Goal: Task Accomplishment & Management: Manage account settings

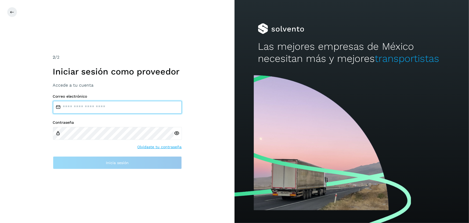
click at [118, 107] on input "email" at bounding box center [117, 107] width 129 height 13
type input "**********"
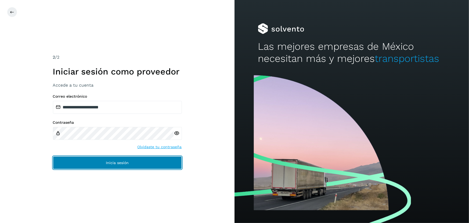
click at [99, 164] on button "Inicia sesión" at bounding box center [117, 162] width 129 height 13
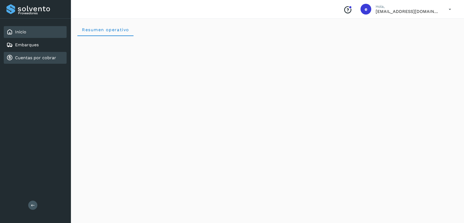
click at [46, 61] on div "Cuentas por cobrar" at bounding box center [35, 58] width 63 height 12
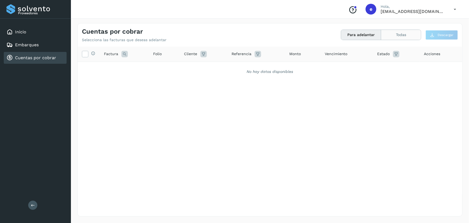
click at [404, 35] on button "Todas" at bounding box center [401, 35] width 40 height 10
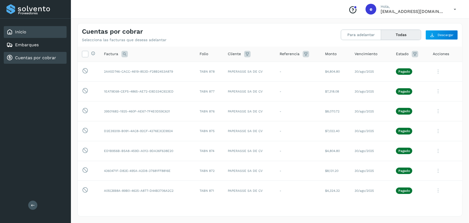
click at [38, 33] on div "Inicio" at bounding box center [35, 32] width 63 height 12
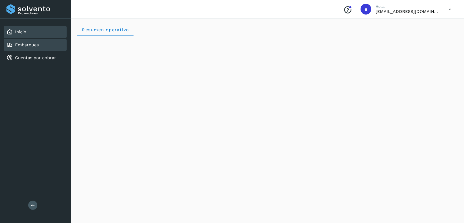
click at [40, 45] on div "Embarques" at bounding box center [35, 45] width 63 height 12
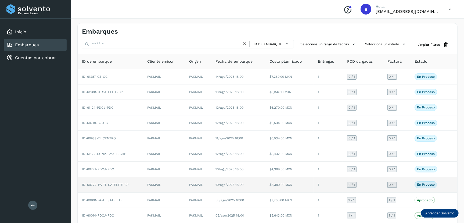
click at [260, 182] on td "10/ago/2025 18:00" at bounding box center [238, 184] width 54 height 15
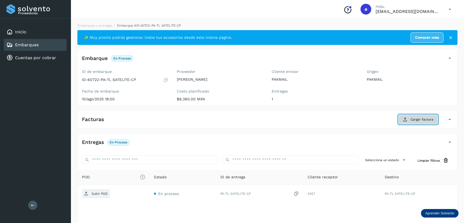
click at [425, 120] on span "Cargar factura" at bounding box center [421, 119] width 23 height 5
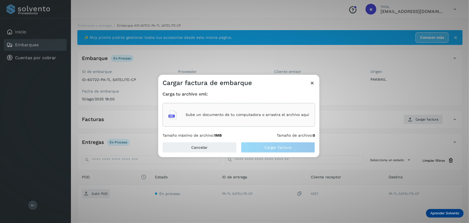
click at [252, 113] on p "Sube un documento de tu computadora o arrastra el archivo aquí" at bounding box center [248, 114] width 124 height 5
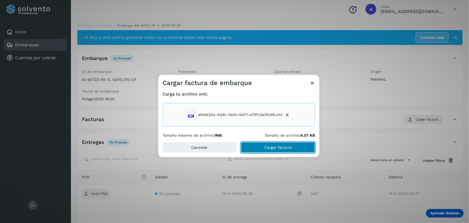
click at [306, 146] on button "Cargar factura" at bounding box center [278, 147] width 74 height 11
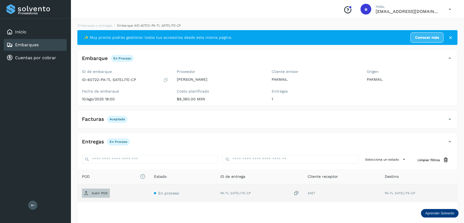
click at [101, 194] on span "Subir POD" at bounding box center [96, 192] width 28 height 9
click at [35, 44] on link "Embarques" at bounding box center [27, 44] width 24 height 5
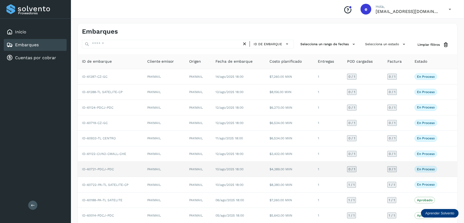
click at [120, 167] on td "ID-60721-PDCJ-PDC" at bounding box center [110, 168] width 65 height 15
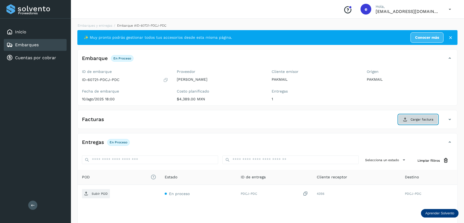
click at [422, 117] on span "Cargar factura" at bounding box center [421, 119] width 23 height 5
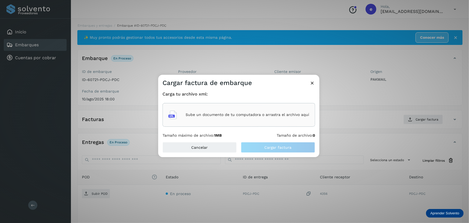
click at [257, 118] on div "Sube un documento de tu computadora o arrastra el archivo aquí" at bounding box center [238, 114] width 141 height 14
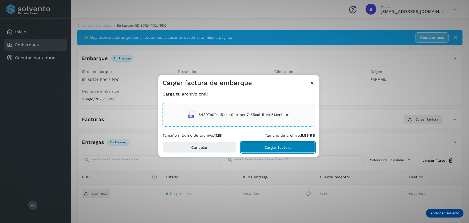
click at [277, 148] on span "Cargar factura" at bounding box center [277, 147] width 27 height 4
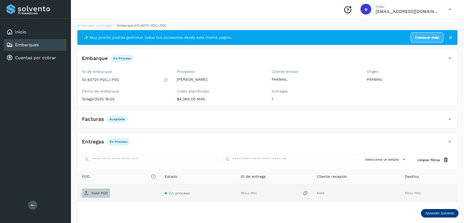
click at [93, 193] on p "Subir POD" at bounding box center [100, 193] width 16 height 4
click at [38, 45] on link "Embarques" at bounding box center [27, 44] width 24 height 5
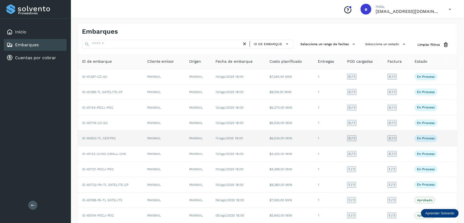
click at [121, 134] on td "ID-60933-TL CENTRO" at bounding box center [110, 137] width 65 height 15
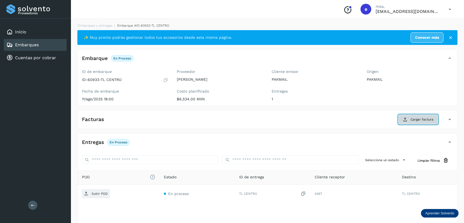
click at [425, 119] on span "Cargar factura" at bounding box center [421, 119] width 23 height 5
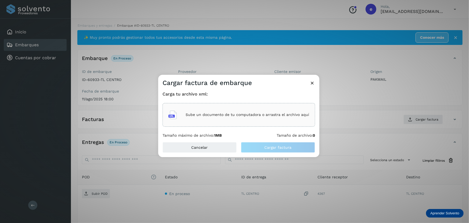
click at [266, 117] on div "Sube un documento de tu computadora o arrastra el archivo aquí" at bounding box center [238, 114] width 141 height 14
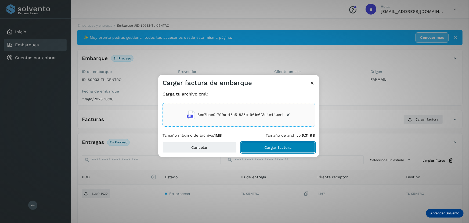
click at [274, 149] on span "Cargar factura" at bounding box center [277, 147] width 27 height 4
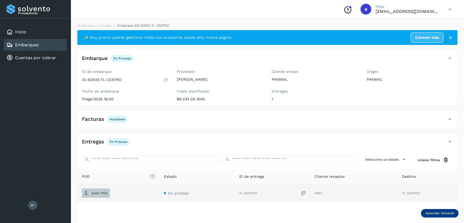
click at [103, 193] on p "Subir POD" at bounding box center [100, 193] width 16 height 4
click at [40, 46] on div "Embarques" at bounding box center [35, 45] width 63 height 12
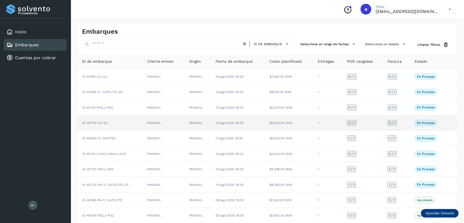
click at [106, 123] on span "ID-60719-CZ-GC" at bounding box center [95, 123] width 26 height 4
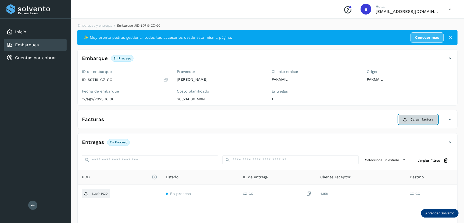
click at [428, 120] on span "Cargar factura" at bounding box center [421, 119] width 23 height 5
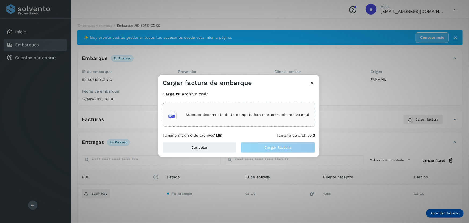
click at [234, 114] on p "Sube un documento de tu computadora o arrastra el archivo aquí" at bounding box center [248, 114] width 124 height 5
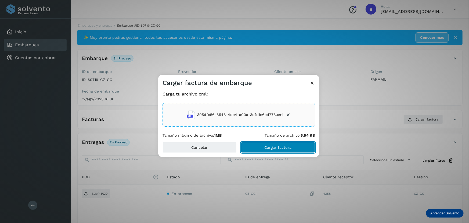
click at [296, 148] on button "Cargar factura" at bounding box center [278, 147] width 74 height 11
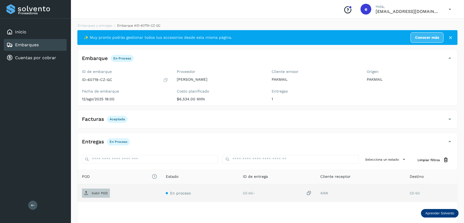
click at [93, 194] on p "Subir POD" at bounding box center [100, 193] width 16 height 4
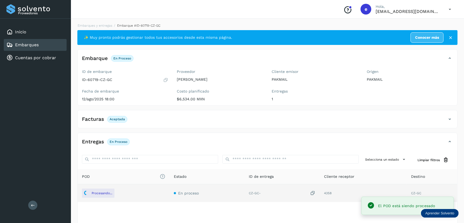
click at [51, 41] on div "Embarques" at bounding box center [35, 45] width 63 height 12
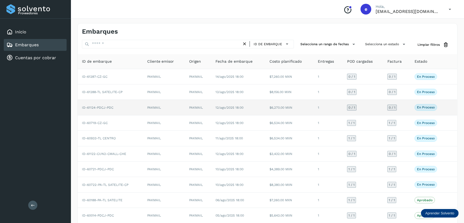
click at [113, 107] on span "ID-61124-PDCJ-PDC" at bounding box center [97, 108] width 31 height 4
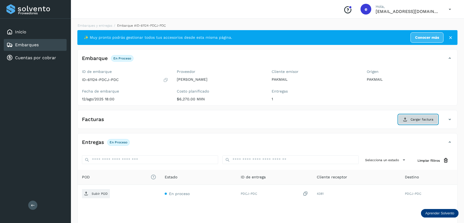
click at [419, 118] on span "Cargar factura" at bounding box center [421, 119] width 23 height 5
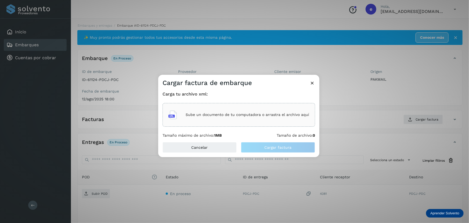
click at [270, 112] on p "Sube un documento de tu computadora o arrastra el archivo aquí" at bounding box center [248, 114] width 124 height 5
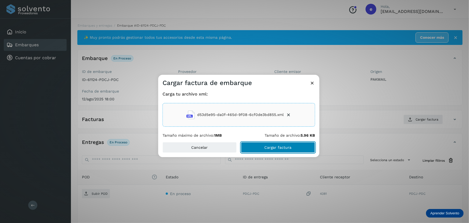
click at [271, 149] on span "Cargar factura" at bounding box center [277, 147] width 27 height 4
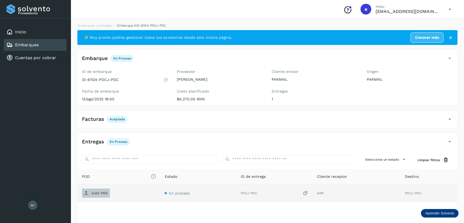
click at [96, 191] on p "Subir POD" at bounding box center [100, 193] width 16 height 4
click at [29, 42] on link "Embarques" at bounding box center [27, 44] width 24 height 5
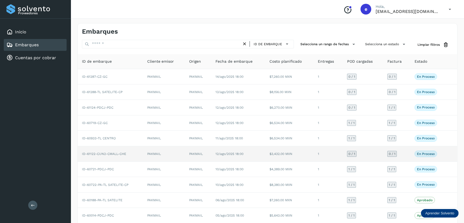
click at [126, 152] on td "ID-61122-CUN2-CMALL-CHE" at bounding box center [110, 153] width 65 height 15
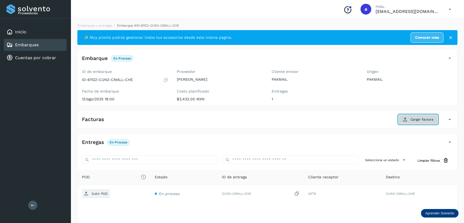
click at [431, 119] on span "Cargar factura" at bounding box center [421, 119] width 23 height 5
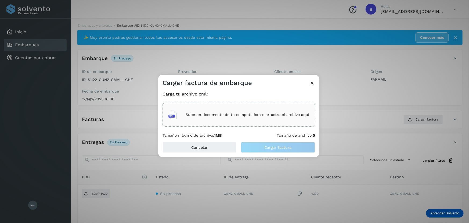
click at [273, 116] on p "Sube un documento de tu computadora o arrastra el archivo aquí" at bounding box center [248, 114] width 124 height 5
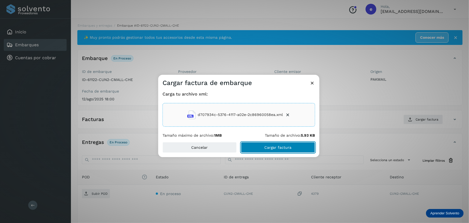
click at [267, 145] on span "Cargar factura" at bounding box center [277, 147] width 27 height 4
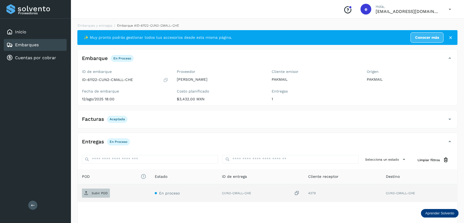
click at [95, 193] on p "Subir POD" at bounding box center [100, 193] width 16 height 4
click at [30, 44] on link "Embarques" at bounding box center [27, 44] width 24 height 5
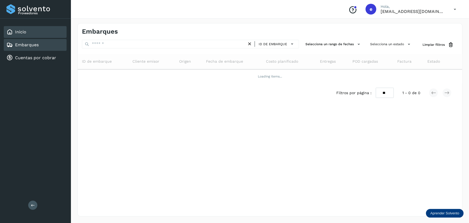
click at [35, 33] on div "Inicio" at bounding box center [35, 32] width 63 height 12
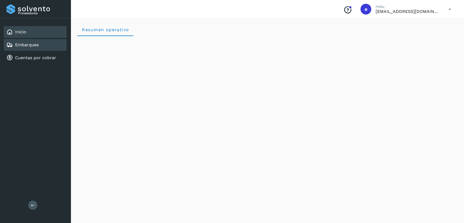
click at [37, 43] on link "Embarques" at bounding box center [27, 44] width 24 height 5
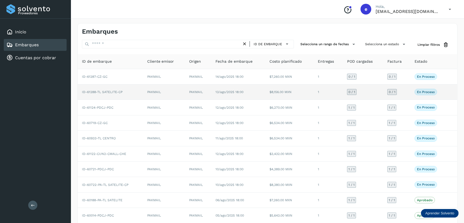
click at [100, 91] on span "ID-61288-TL SATELITE-CP" at bounding box center [102, 92] width 41 height 4
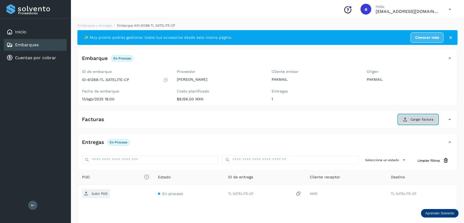
click at [414, 117] on span "Cargar factura" at bounding box center [421, 119] width 23 height 5
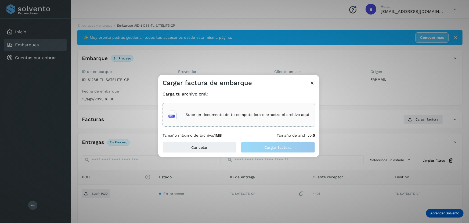
click at [251, 117] on p "Sube un documento de tu computadora o arrastra el archivo aquí" at bounding box center [248, 114] width 124 height 5
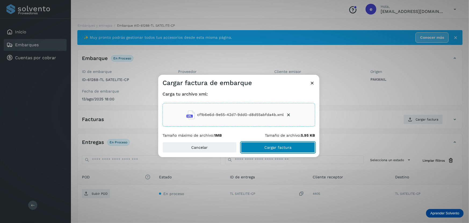
click at [285, 147] on span "Cargar factura" at bounding box center [277, 147] width 27 height 4
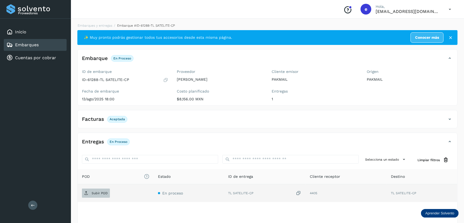
click at [97, 191] on p "Subir POD" at bounding box center [100, 193] width 16 height 4
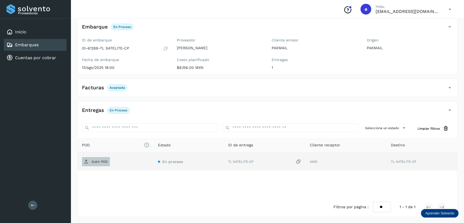
click at [102, 162] on p "Subir POD" at bounding box center [100, 161] width 16 height 4
click at [128, 195] on div "POD El tamaño máximo de archivo es de 20 Mb. Estado ID de entrega Cliente recep…" at bounding box center [267, 167] width 379 height 60
click at [35, 45] on link "Embarques" at bounding box center [27, 44] width 24 height 5
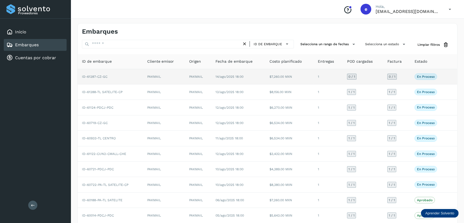
click at [136, 73] on td "ID-61287-CZ-GC" at bounding box center [110, 76] width 65 height 15
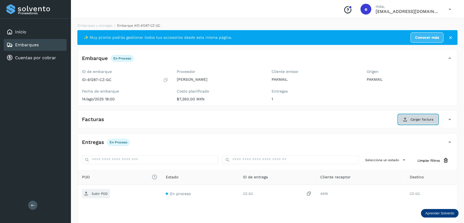
click at [419, 119] on span "Cargar factura" at bounding box center [421, 119] width 23 height 5
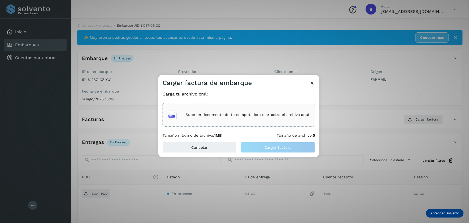
click at [273, 111] on div "Sube un documento de tu computadora o arrastra el archivo aquí" at bounding box center [238, 114] width 141 height 14
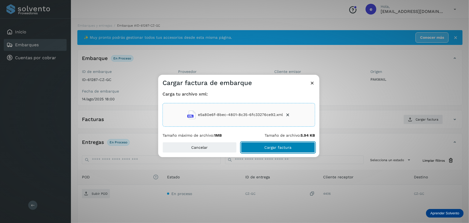
click at [265, 147] on span "Cargar factura" at bounding box center [277, 147] width 27 height 4
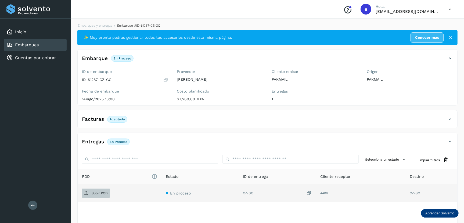
click at [99, 194] on p "Subir POD" at bounding box center [100, 193] width 16 height 4
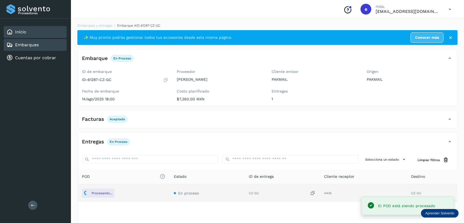
click at [27, 30] on div "Inicio" at bounding box center [35, 32] width 63 height 12
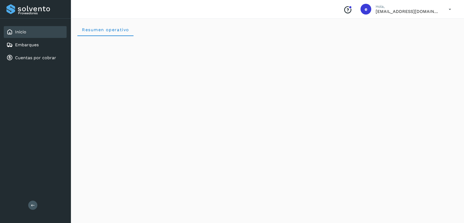
click at [20, 29] on div "Inicio" at bounding box center [16, 32] width 20 height 6
